Goal: Complete application form: Complete application form

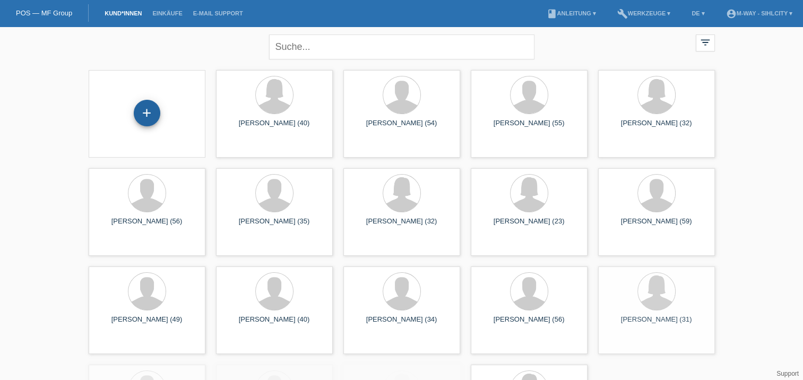
click at [153, 105] on div "+" at bounding box center [147, 113] width 27 height 27
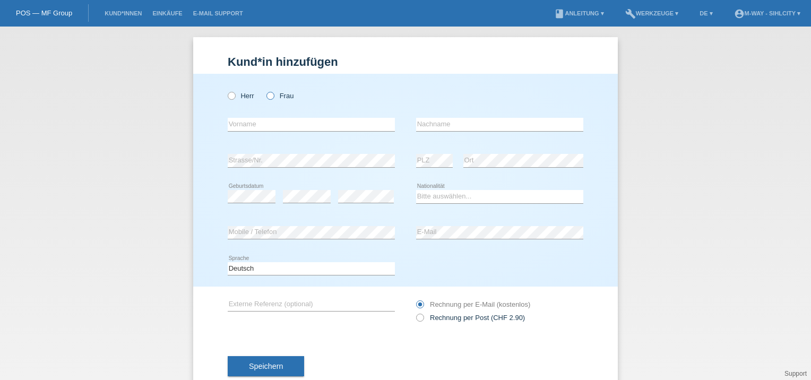
click at [265, 90] on icon at bounding box center [265, 90] width 0 height 0
click at [269, 97] on input "Frau" at bounding box center [269, 95] width 7 height 7
radio input "true"
click at [263, 127] on input "text" at bounding box center [311, 124] width 167 height 13
type input "a"
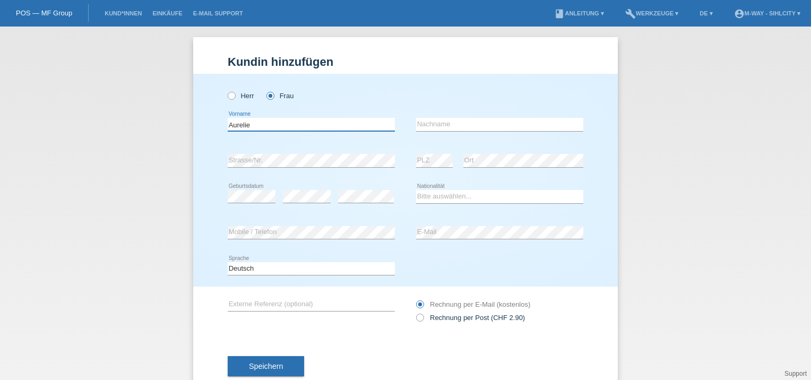
type input "Aurelie"
type input "[PERSON_NAME]"
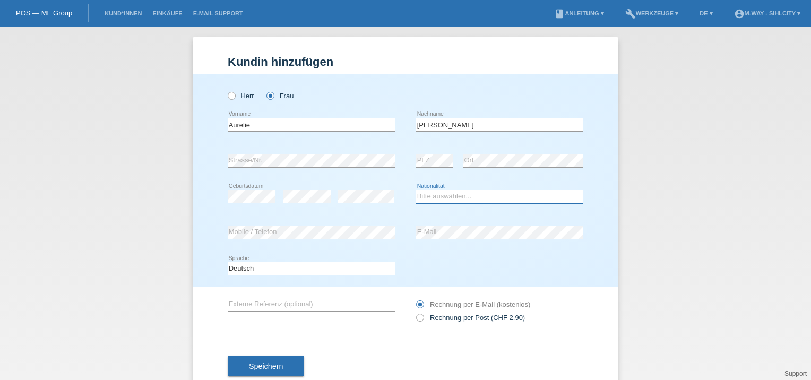
click at [429, 197] on select "Bitte auswählen... Schweiz Deutschland Liechtenstein Österreich ------------ Af…" at bounding box center [499, 196] width 167 height 13
select select "CH"
click at [416, 190] on select "Bitte auswählen... Schweiz Deutschland Liechtenstein Österreich ------------ Af…" at bounding box center [499, 196] width 167 height 13
click at [259, 361] on button "Speichern" at bounding box center [266, 366] width 76 height 20
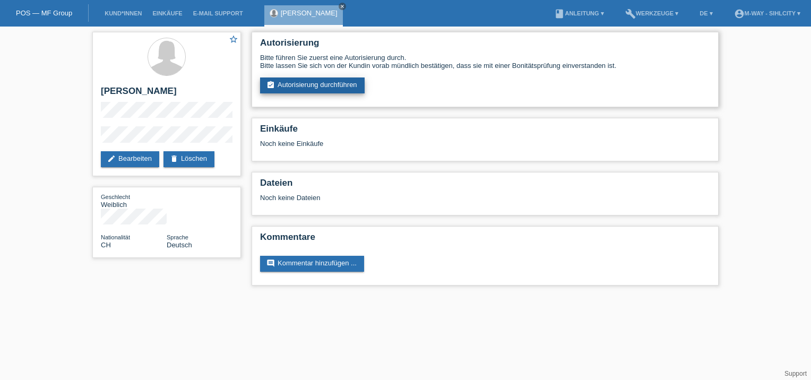
click at [342, 79] on link "assignment_turned_in Autorisierung durchführen" at bounding box center [312, 85] width 105 height 16
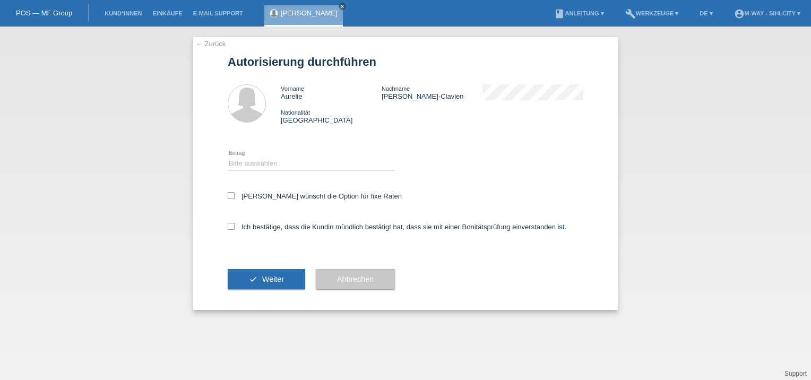
click at [272, 154] on div "Bitte auswählen CHF 1.00 - CHF 499.00 CHF 500.00 - CHF 1'999.00 CHF 2'000.00 - …" at bounding box center [311, 163] width 167 height 36
click at [269, 159] on select "Bitte auswählen CHF 1.00 - CHF 499.00 CHF 500.00 - CHF 1'999.00 CHF 2'000.00 - …" at bounding box center [311, 163] width 167 height 13
select select "3"
click at [228, 157] on select "Bitte auswählen CHF 1.00 - CHF 499.00 CHF 500.00 - CHF 1'999.00 CHF 2'000.00 - …" at bounding box center [311, 163] width 167 height 13
click at [232, 196] on icon at bounding box center [231, 195] width 7 height 7
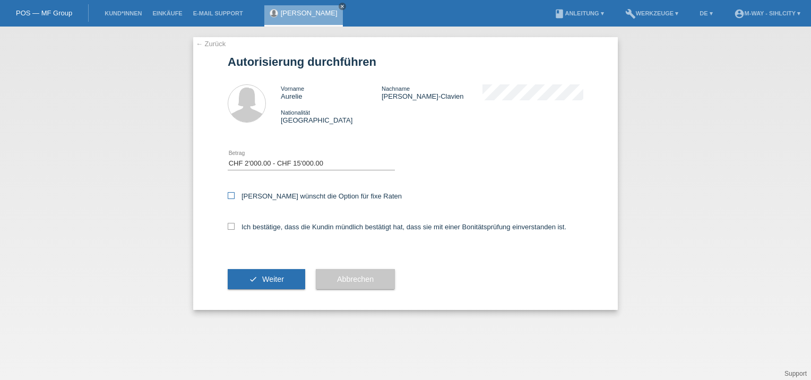
click at [232, 196] on input "Kundin wünscht die Option für fixe Raten" at bounding box center [231, 195] width 7 height 7
checkbox input "true"
click at [230, 227] on icon at bounding box center [231, 226] width 7 height 7
click at [230, 227] on input "Ich bestätige, dass die Kundin mündlich bestätigt hat, dass sie mit einer Bonit…" at bounding box center [231, 226] width 7 height 7
checkbox input "true"
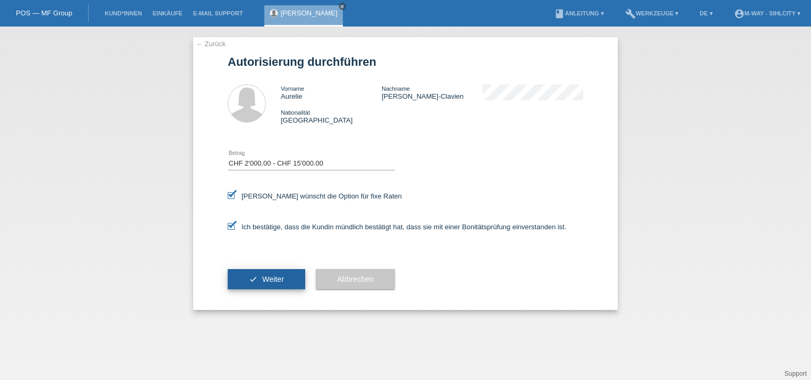
drag, startPoint x: 255, startPoint y: 278, endPoint x: 265, endPoint y: 261, distance: 19.3
click at [256, 277] on button "check Weiter" at bounding box center [266, 279] width 77 height 20
